Goal: Find specific page/section: Find specific page/section

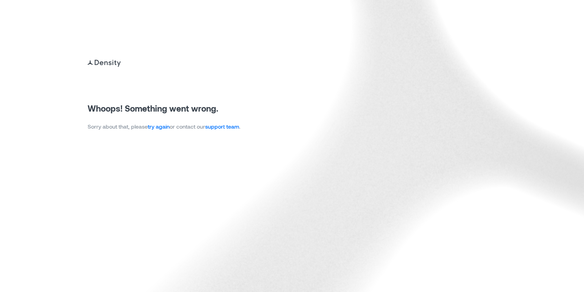
click at [217, 152] on img at bounding box center [292, 146] width 584 height 292
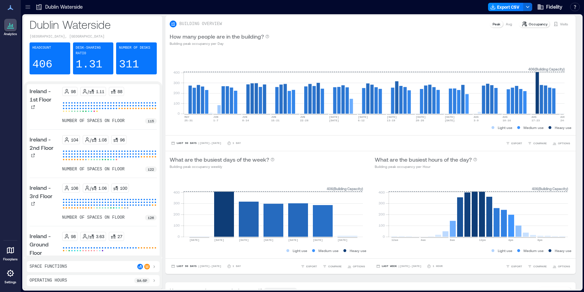
click at [28, 8] on icon at bounding box center [27, 8] width 5 height 1
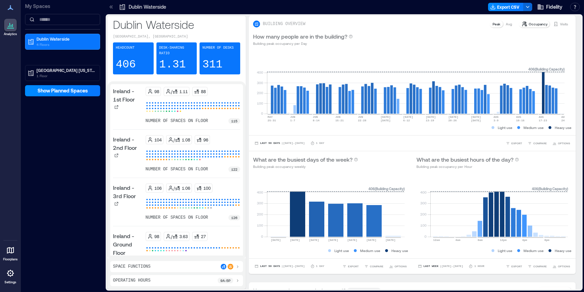
click at [108, 6] on icon at bounding box center [111, 6] width 7 height 7
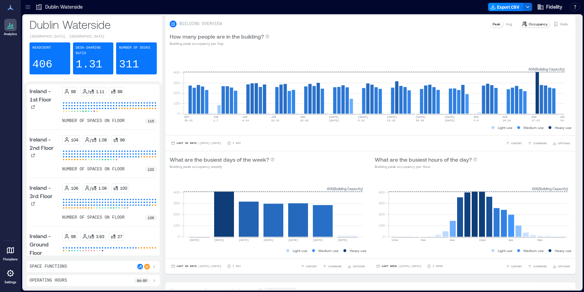
click at [57, 5] on p "Dublin Waterside" at bounding box center [64, 6] width 38 height 7
click at [41, 9] on icon at bounding box center [39, 8] width 5 height 6
click at [28, 6] on icon at bounding box center [27, 5] width 5 height 1
